Goal: Complete application form

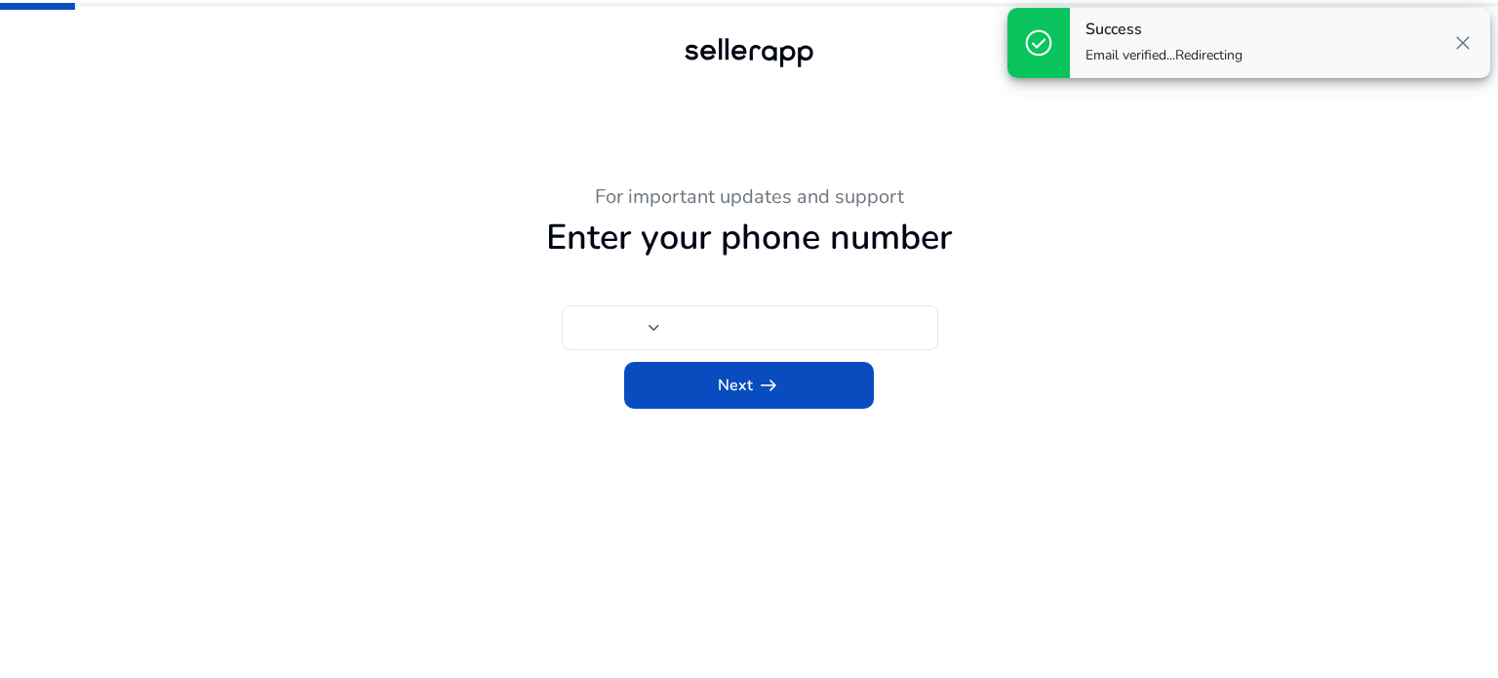
type input "***"
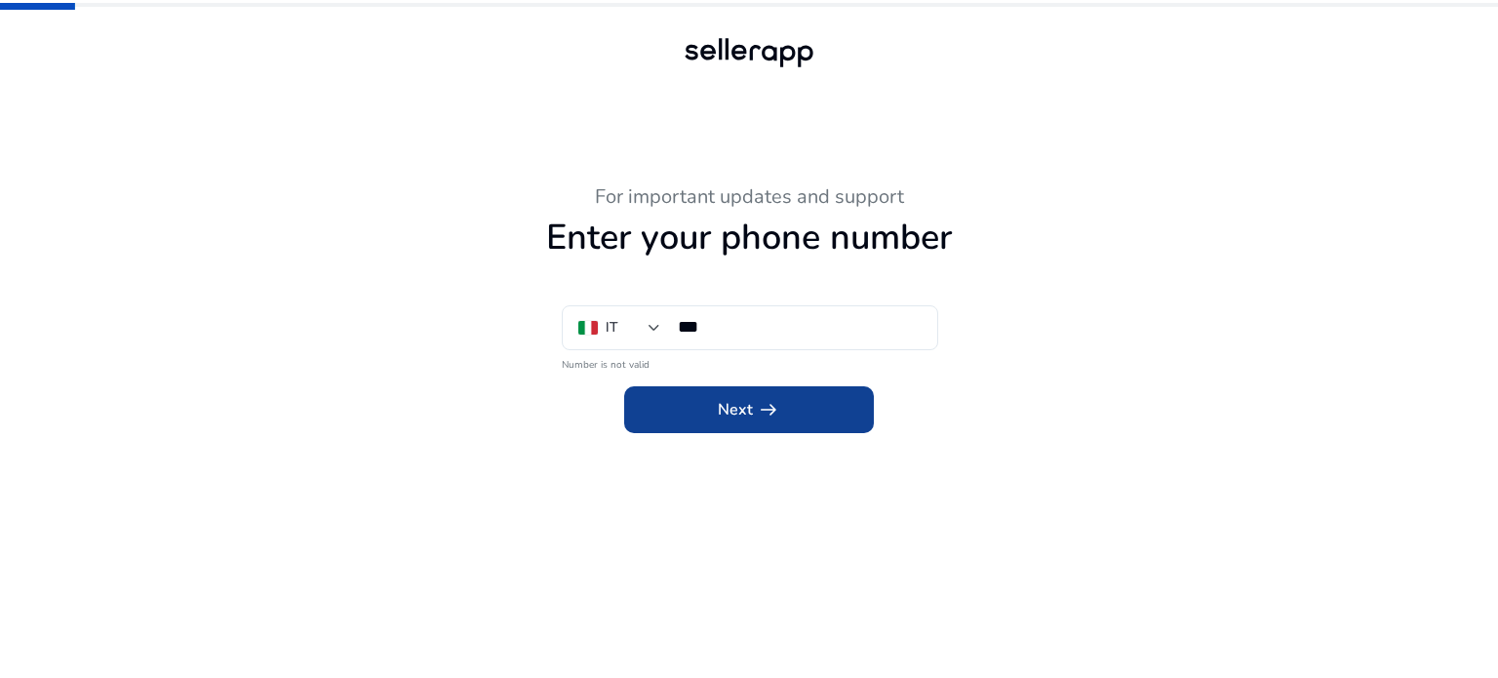
click at [764, 405] on span "arrow_right_alt" at bounding box center [768, 409] width 23 height 23
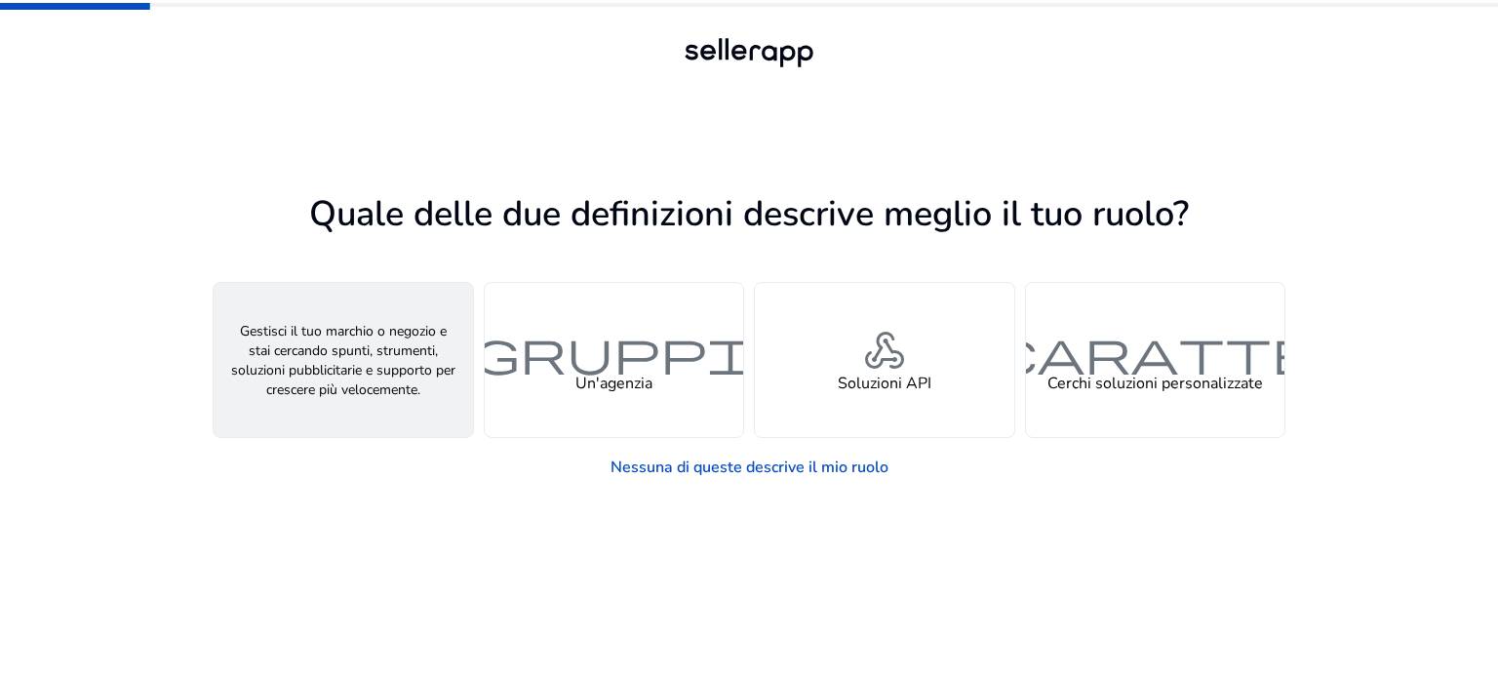
click at [308, 350] on font "persona" at bounding box center [343, 351] width 94 height 57
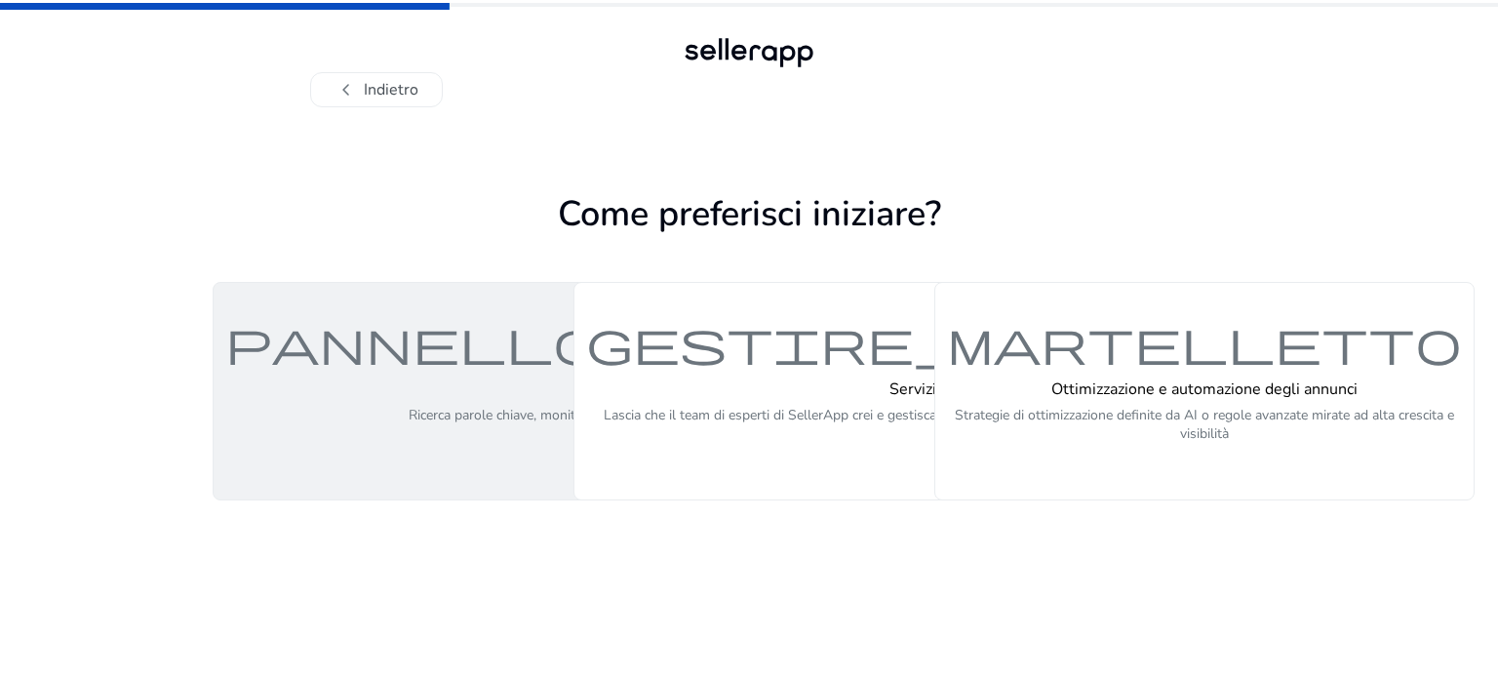
click at [486, 400] on div "Piattaforma self-service (fai da te) Ricerca parole chiave, monitora i prodotti…" at bounding box center [717, 422] width 617 height 84
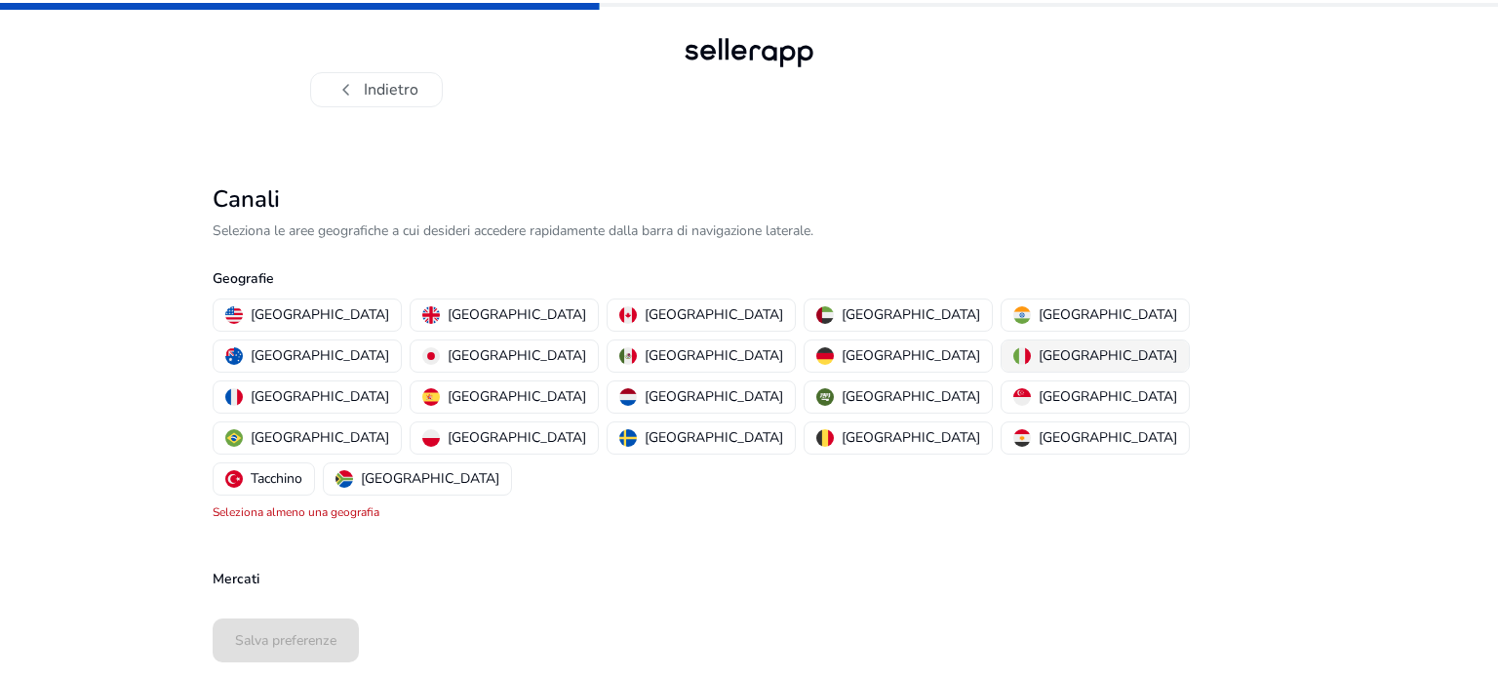
click at [1013, 358] on img "button" at bounding box center [1022, 356] width 18 height 18
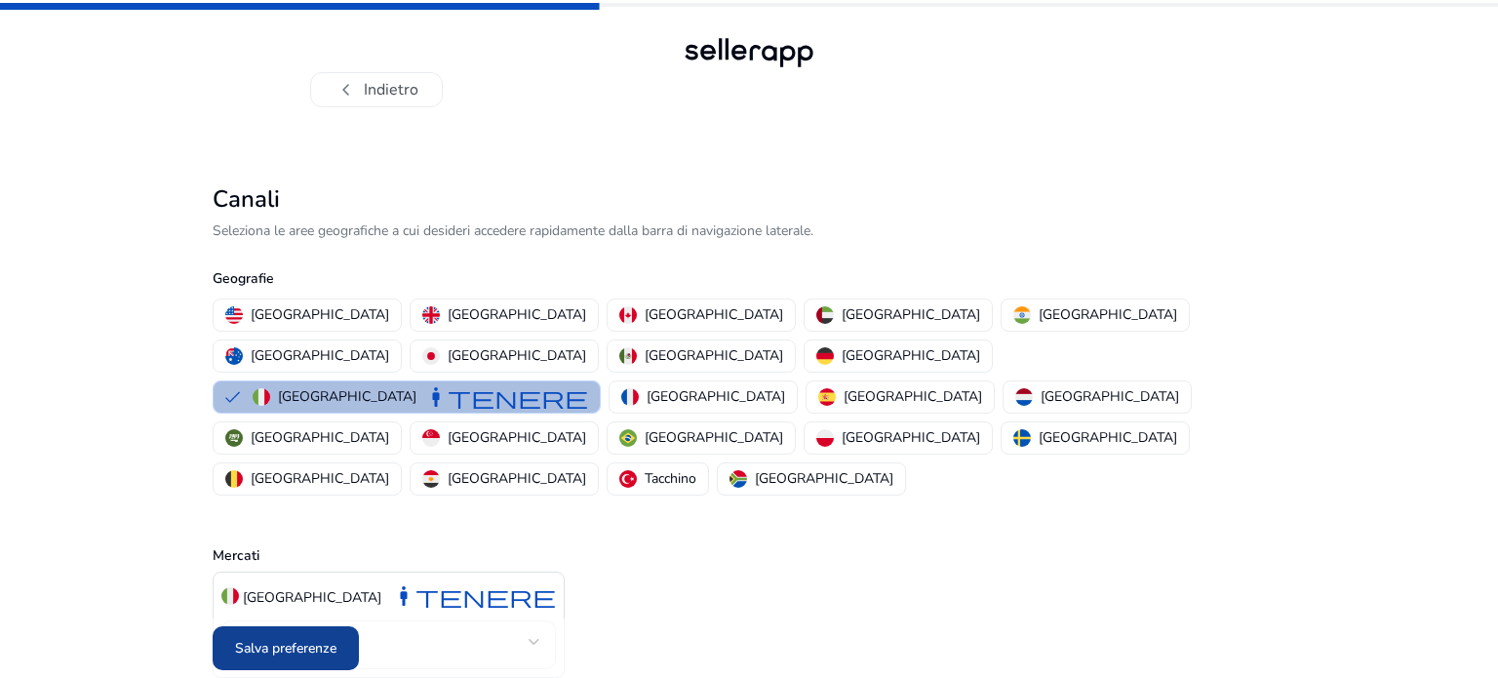
click at [298, 639] on font "Salva preferenze" at bounding box center [285, 648] width 101 height 19
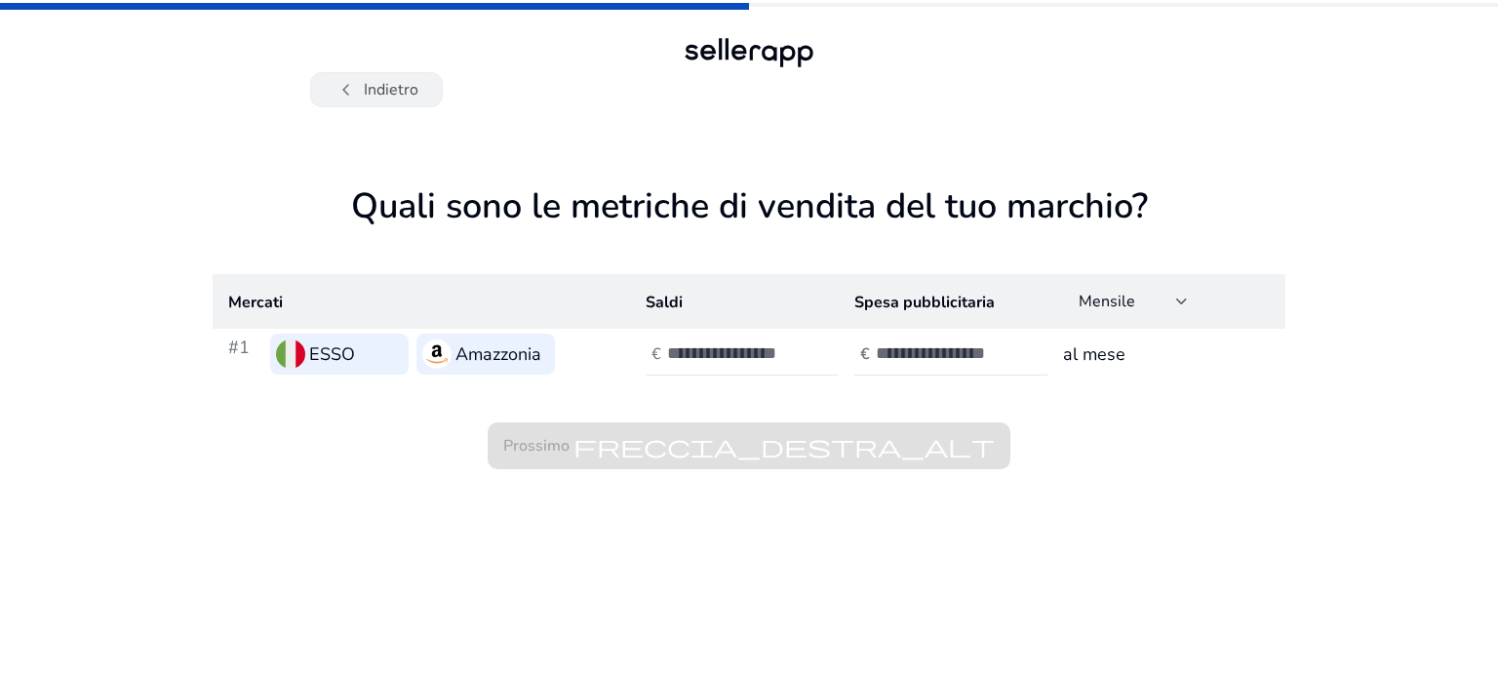
click at [383, 97] on font "Indietro" at bounding box center [391, 89] width 55 height 21
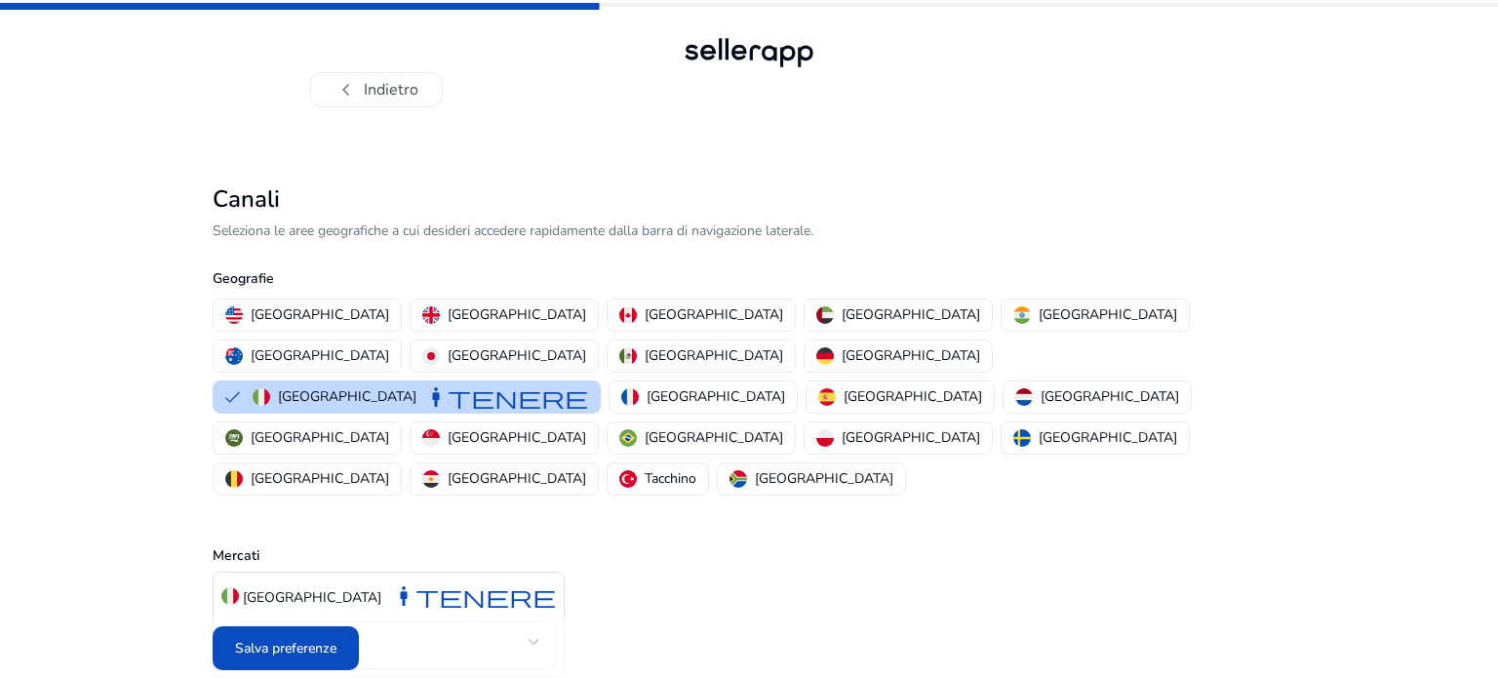
click at [383, 97] on font "Indietro" at bounding box center [391, 89] width 55 height 21
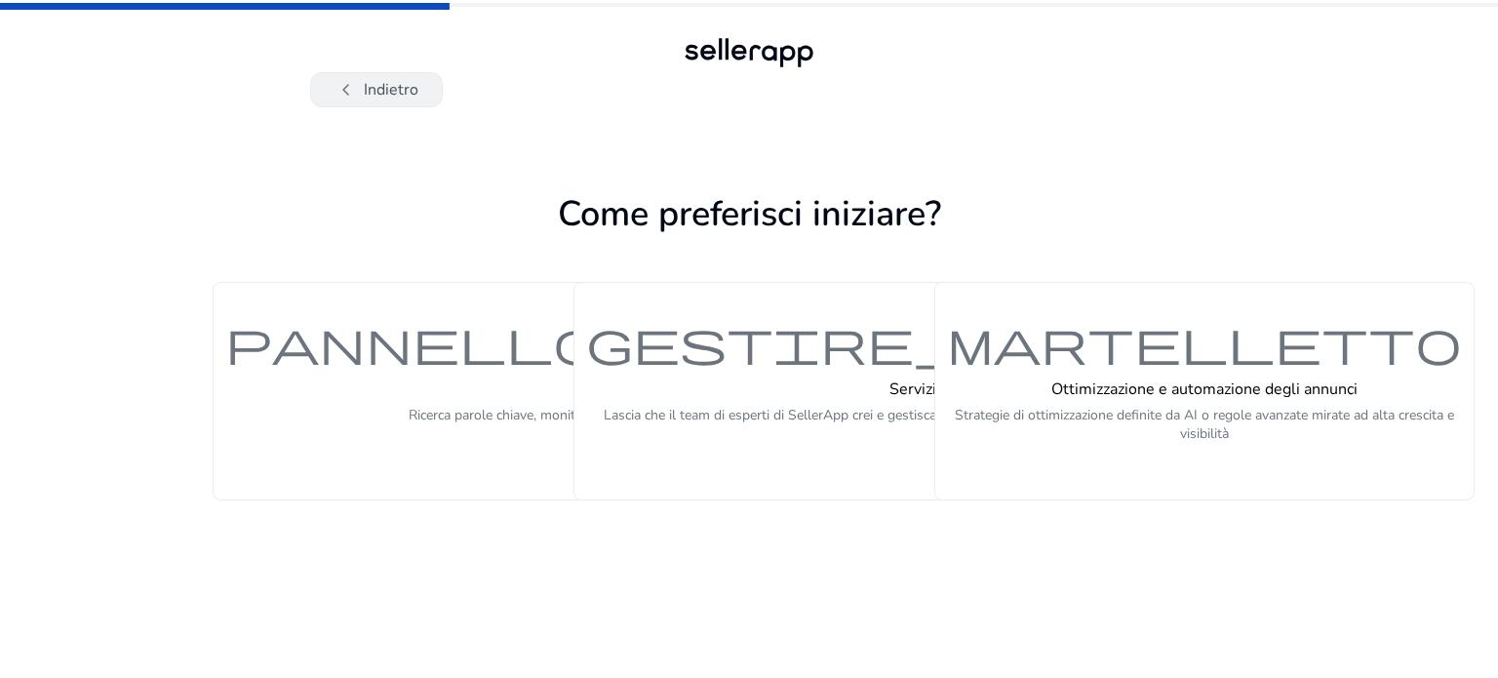
click at [371, 74] on button "chevron_left Indietro" at bounding box center [376, 89] width 133 height 35
